Goal: Information Seeking & Learning: Learn about a topic

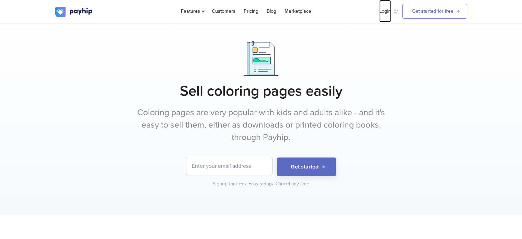
click at [387, 12] on link "Login" at bounding box center [385, 11] width 12 height 22
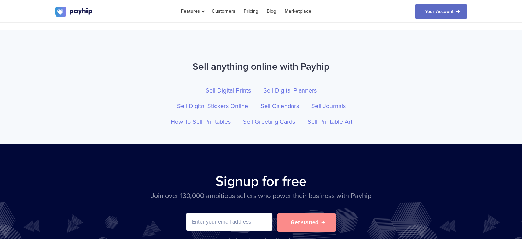
scroll to position [2506, 0]
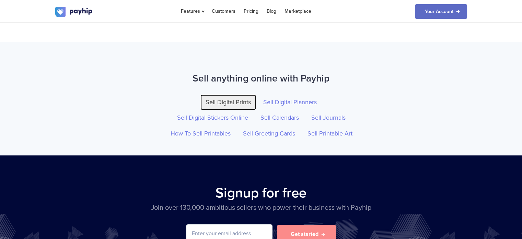
click at [233, 94] on link "Sell Digital Prints" at bounding box center [228, 102] width 56 height 16
